Goal: Transaction & Acquisition: Subscribe to service/newsletter

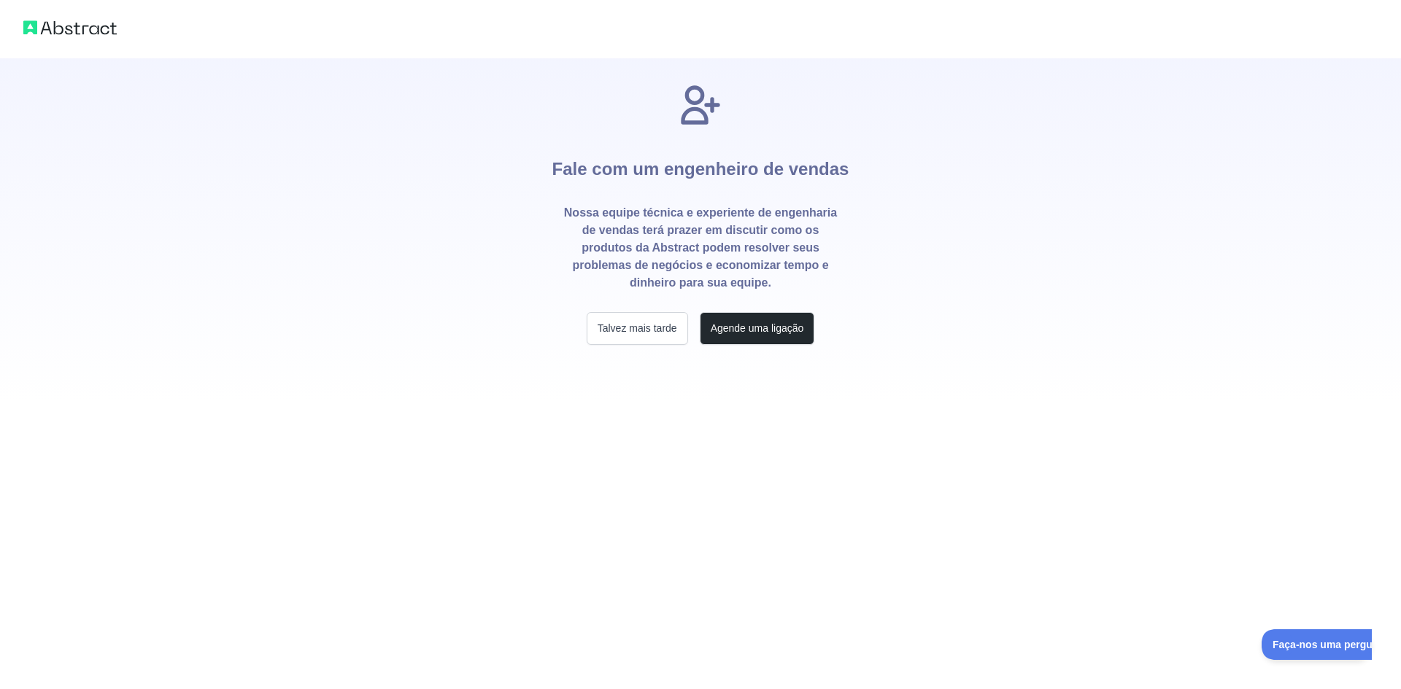
click at [387, 321] on div "Fale com um engenheiro de vendas Nossa equipe técnica e experiente de engenhari…" at bounding box center [700, 201] width 1401 height 403
click at [652, 323] on font "Talvez mais tarde" at bounding box center [638, 328] width 80 height 12
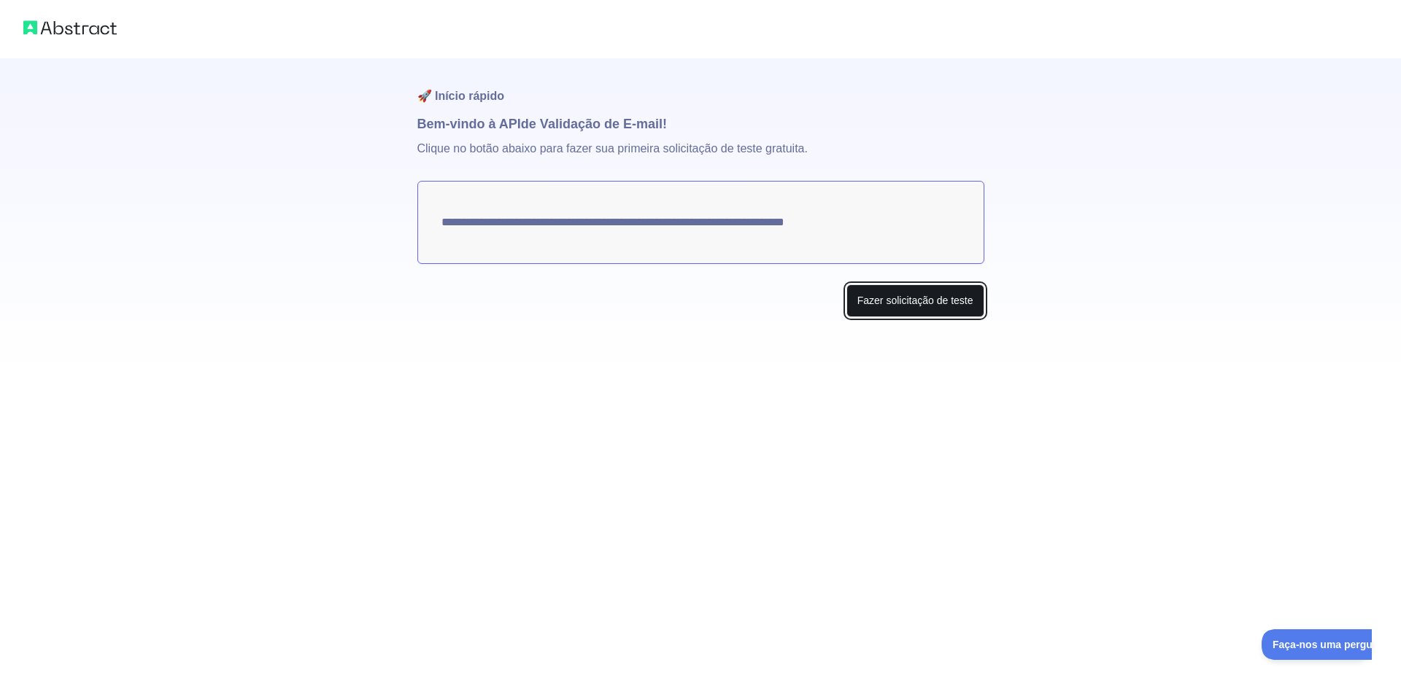
click at [890, 304] on font "Fazer solicitação de teste" at bounding box center [915, 301] width 116 height 12
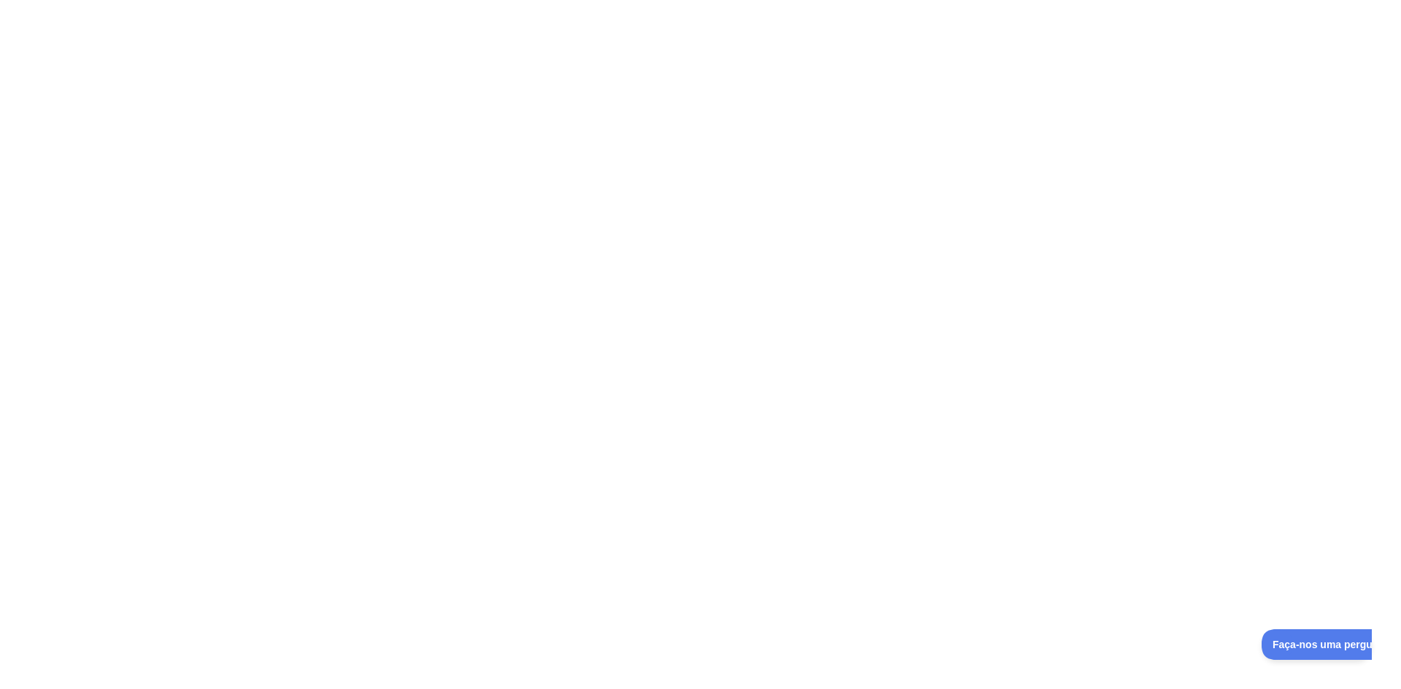
click at [812, 436] on div at bounding box center [700, 344] width 1401 height 689
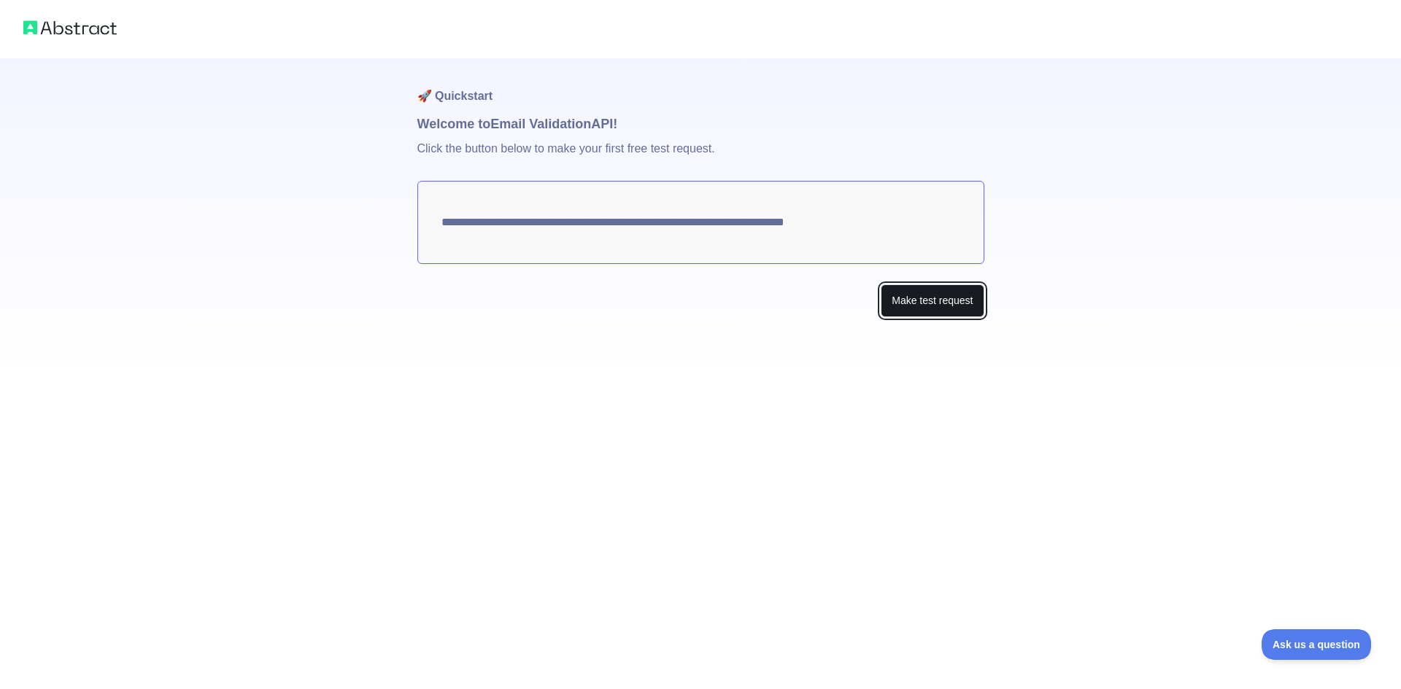
click at [911, 299] on button "Make test request" at bounding box center [932, 301] width 103 height 33
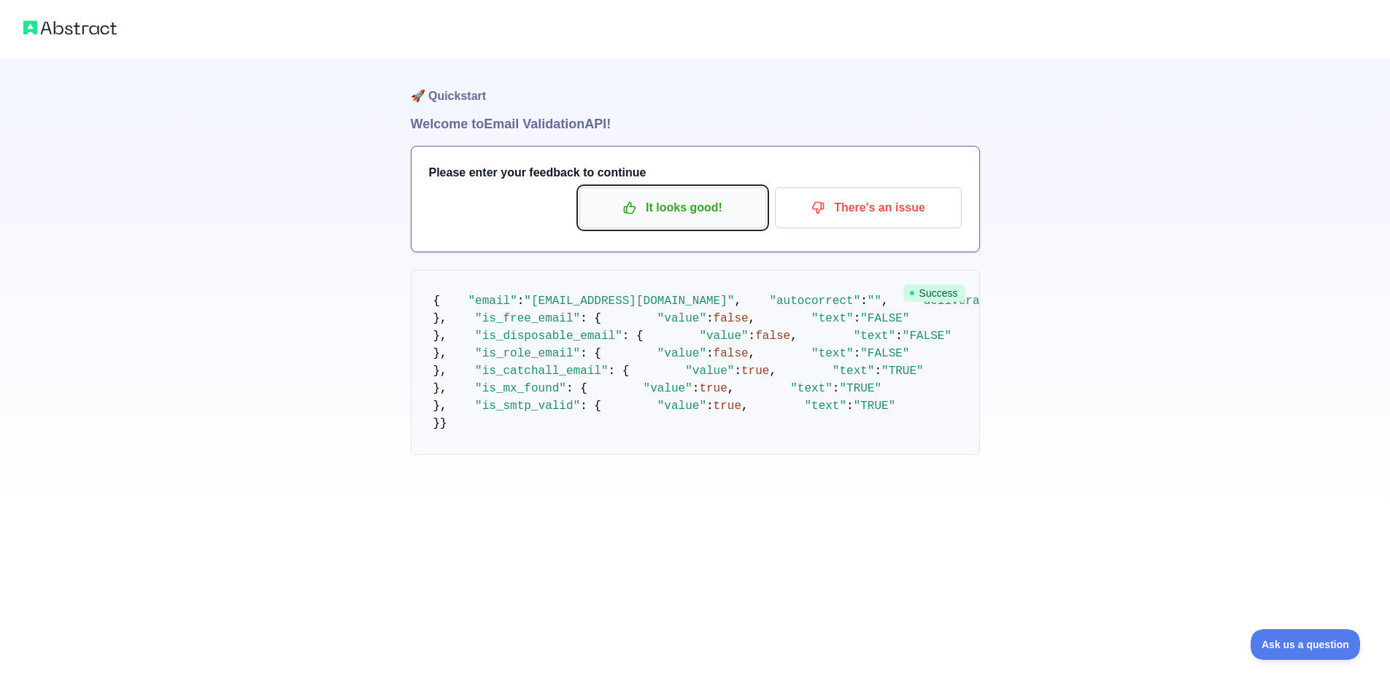
click at [645, 209] on p "It looks good!" at bounding box center [672, 208] width 165 height 25
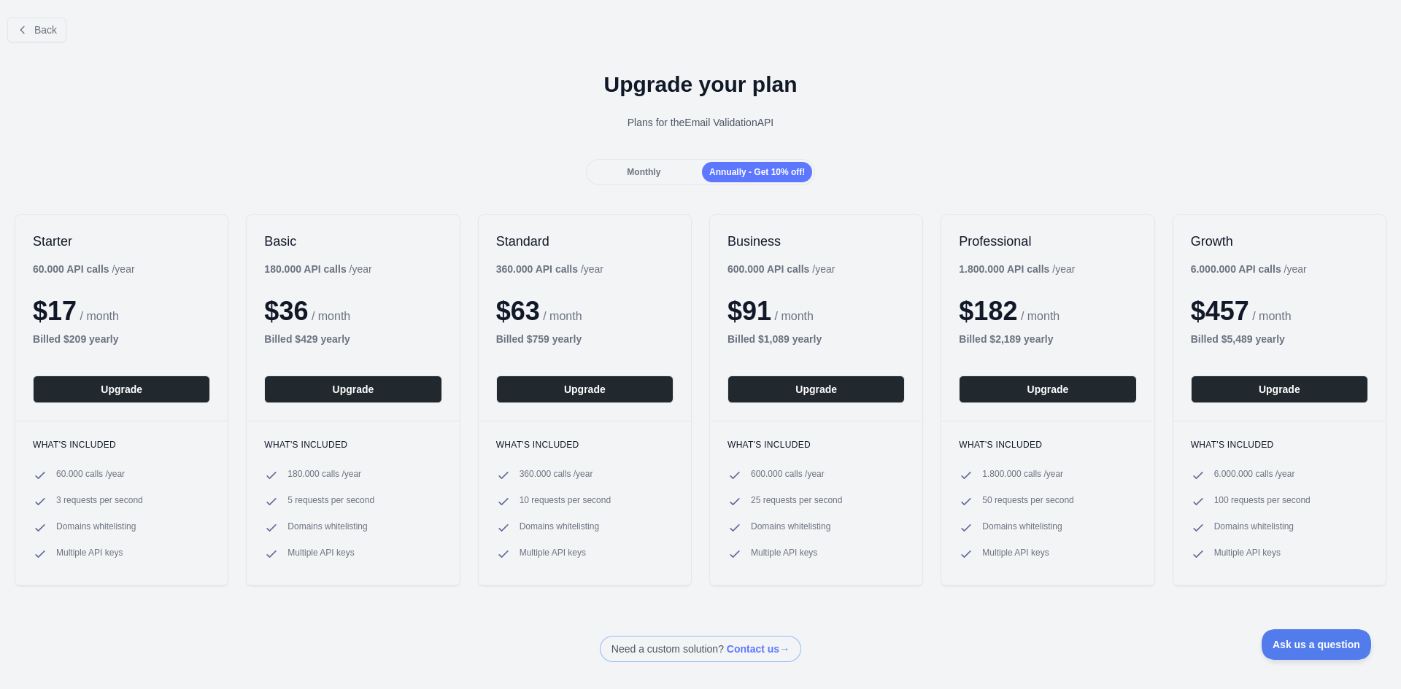
click at [644, 175] on span "Monthly" at bounding box center [644, 172] width 34 height 10
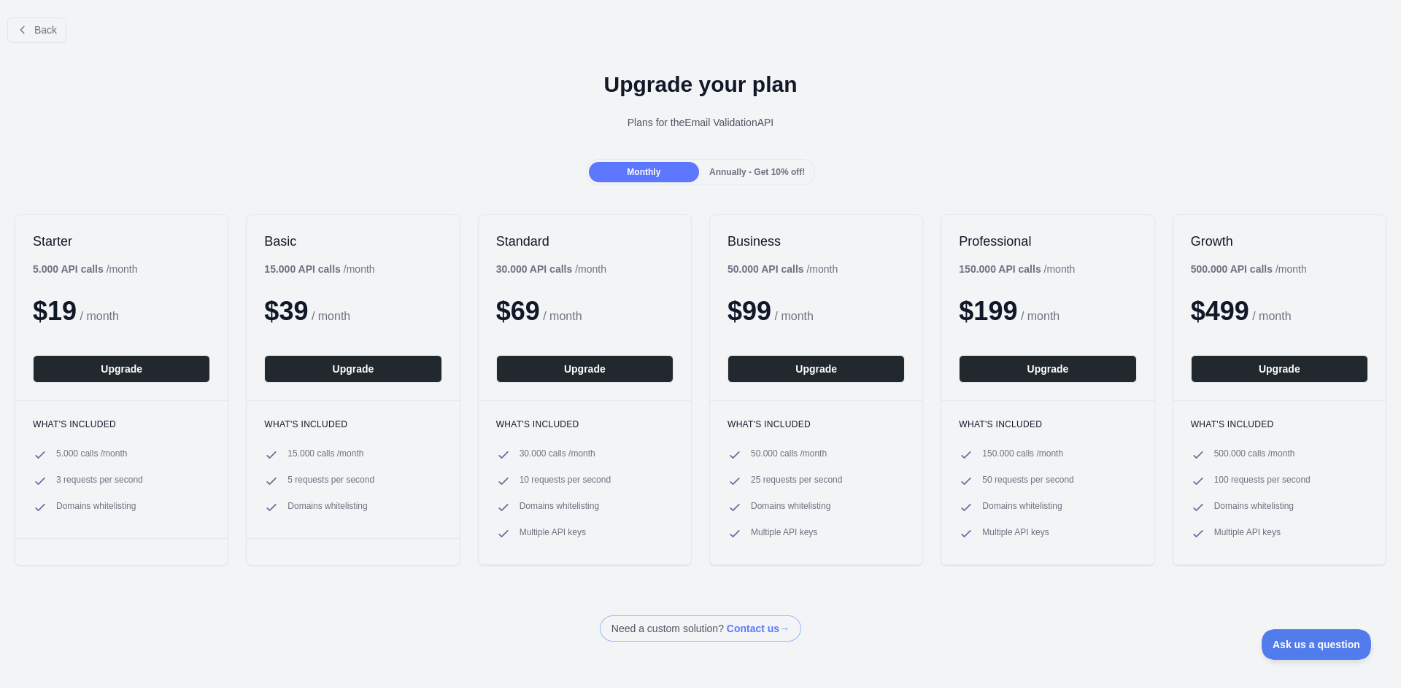
click at [727, 161] on div "Monthly Annually - Get 10% off!" at bounding box center [701, 172] width 230 height 26
click at [719, 173] on span "Annually - Get 10% off!" at bounding box center [757, 172] width 96 height 10
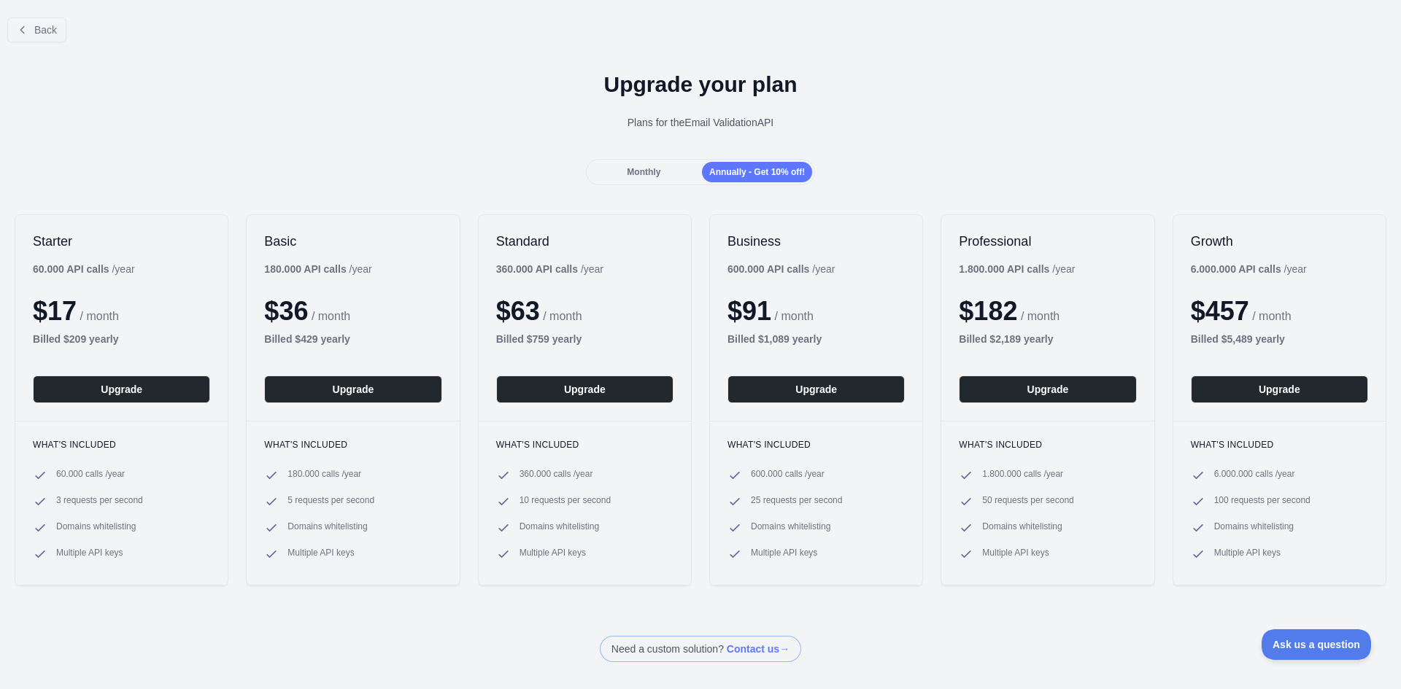
click at [656, 168] on span "Monthly" at bounding box center [644, 172] width 34 height 10
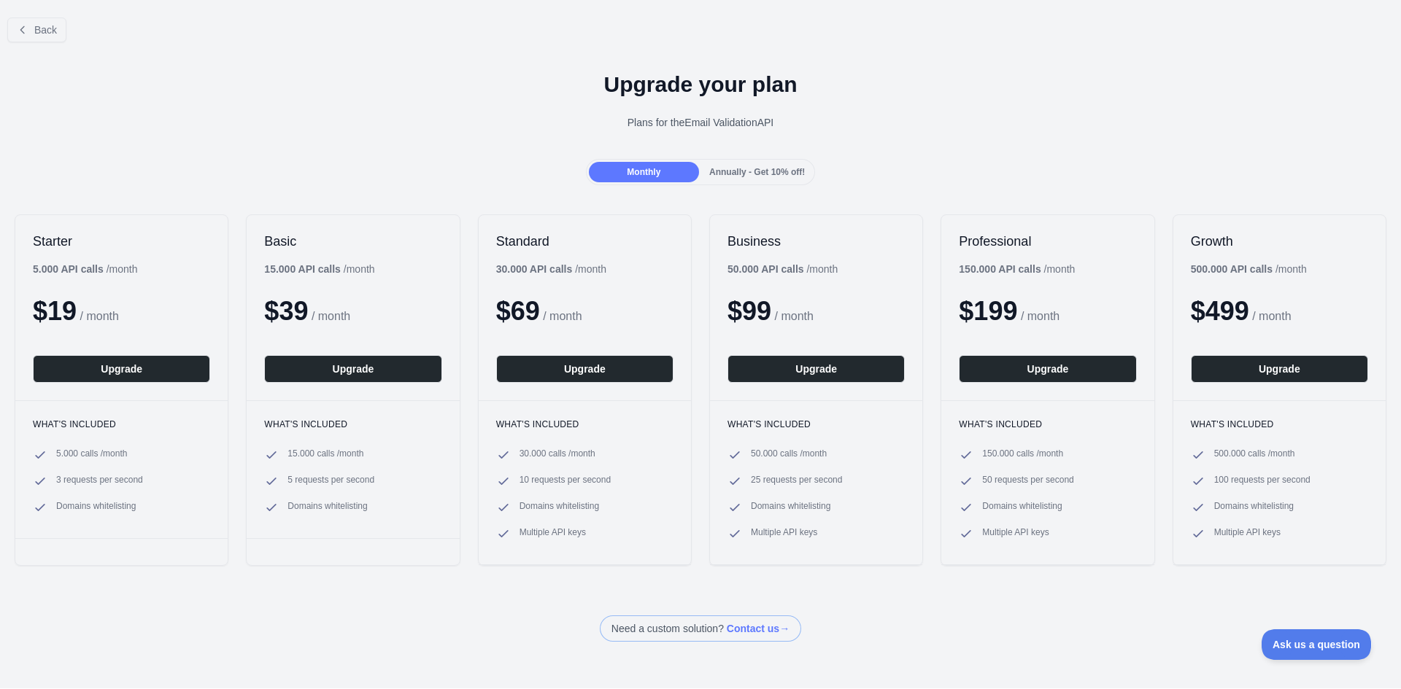
click at [730, 169] on span "Annually - Get 10% off!" at bounding box center [757, 172] width 96 height 10
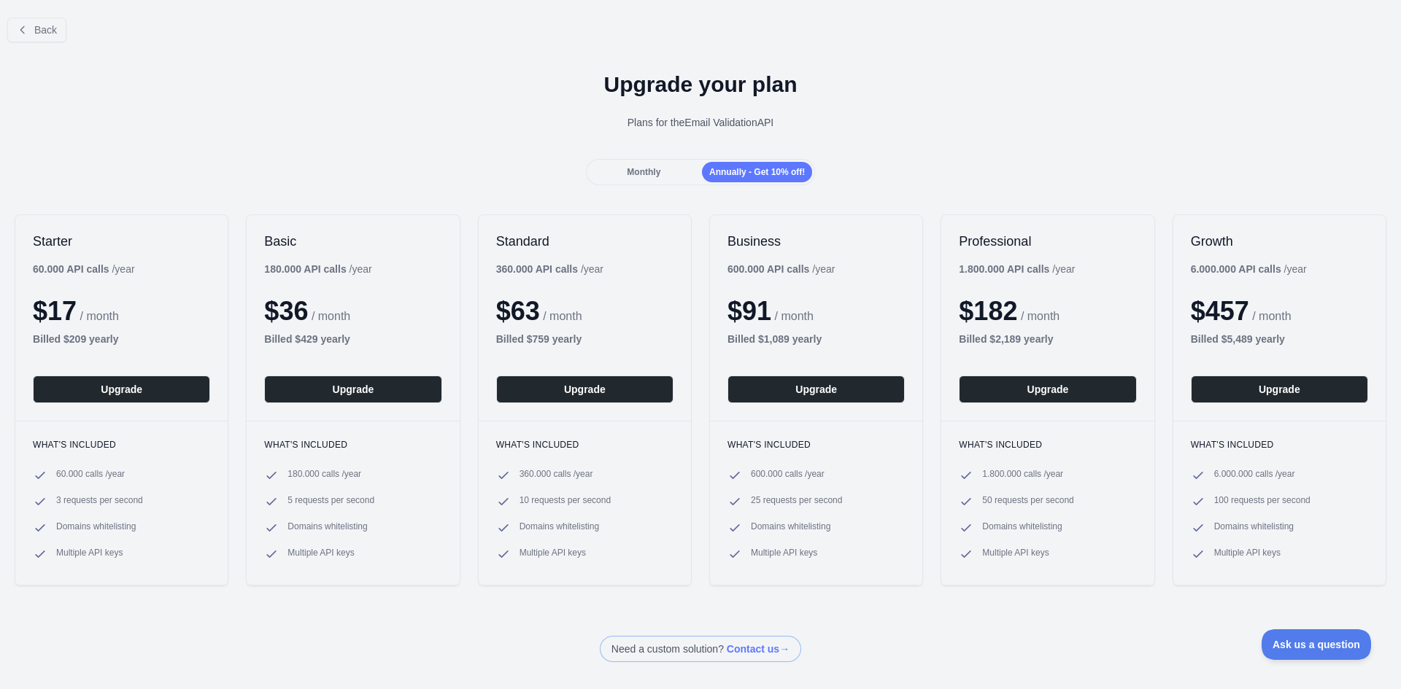
drag, startPoint x: 655, startPoint y: 167, endPoint x: 793, endPoint y: 169, distance: 137.9
click at [657, 166] on div "Monthly" at bounding box center [644, 172] width 110 height 20
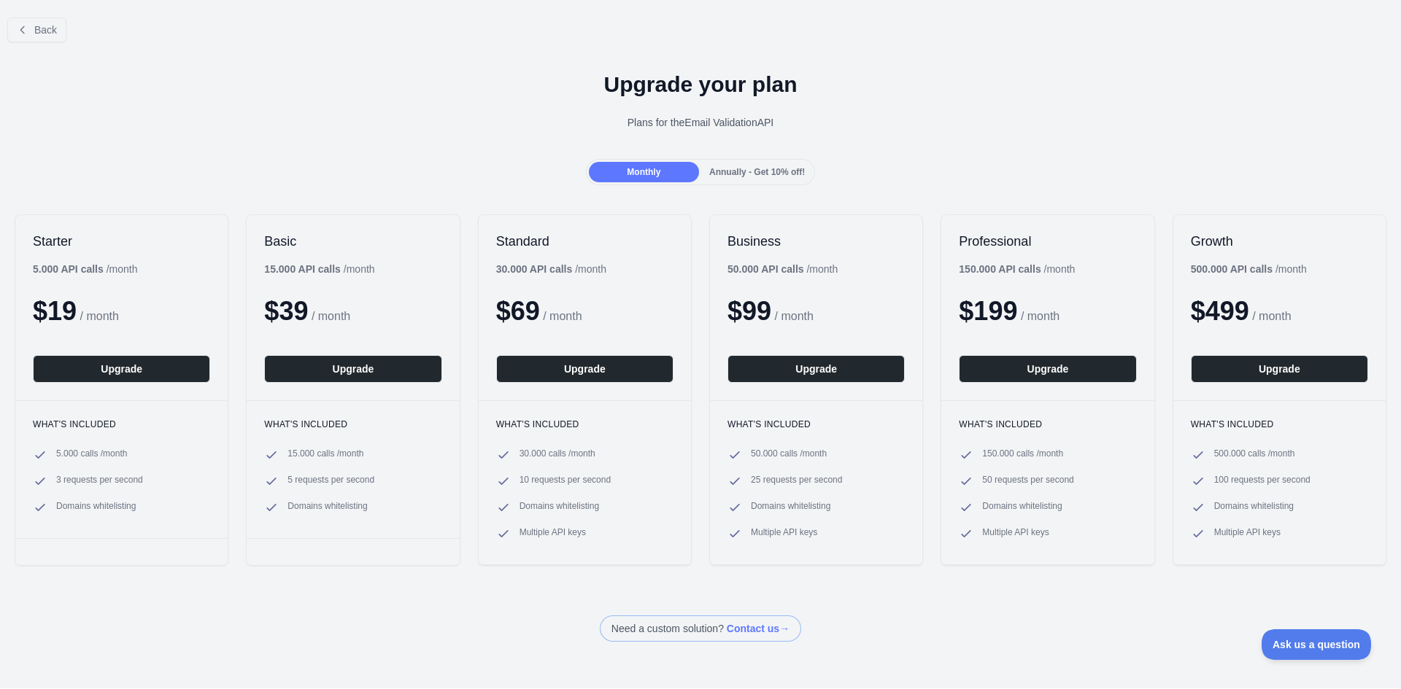
click at [797, 168] on div "Annually - Get 10% off!" at bounding box center [757, 172] width 110 height 20
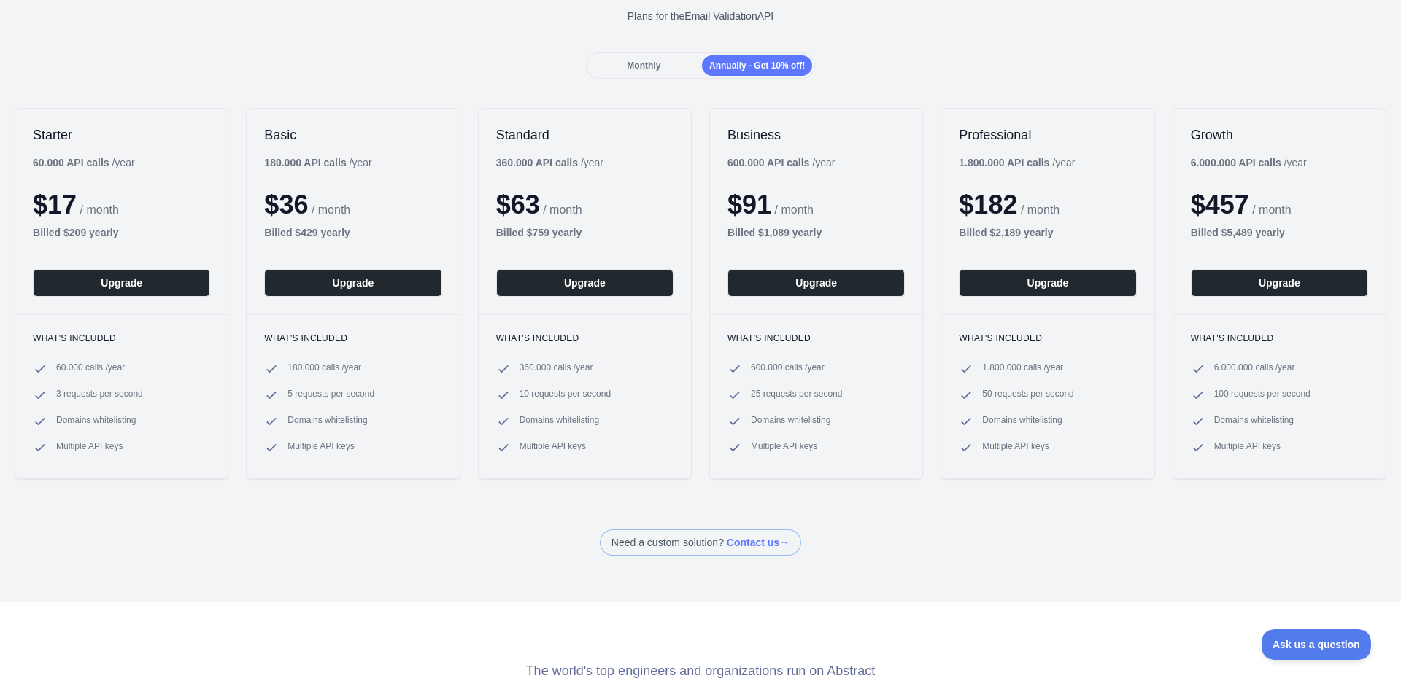
scroll to position [73, 0]
